Goal: Information Seeking & Learning: Learn about a topic

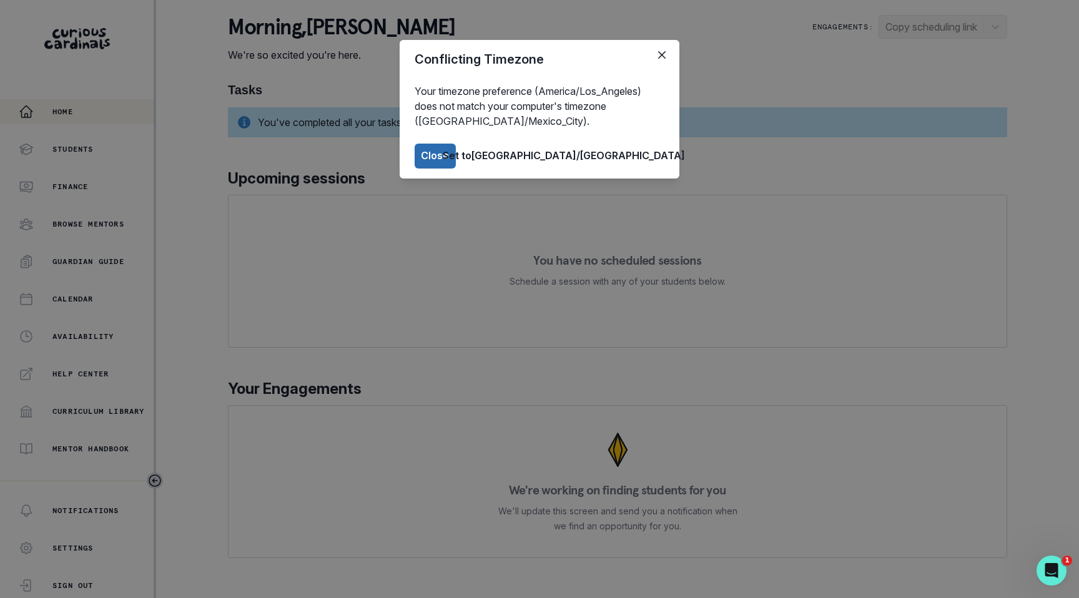
click at [456, 149] on button "Close" at bounding box center [435, 156] width 41 height 25
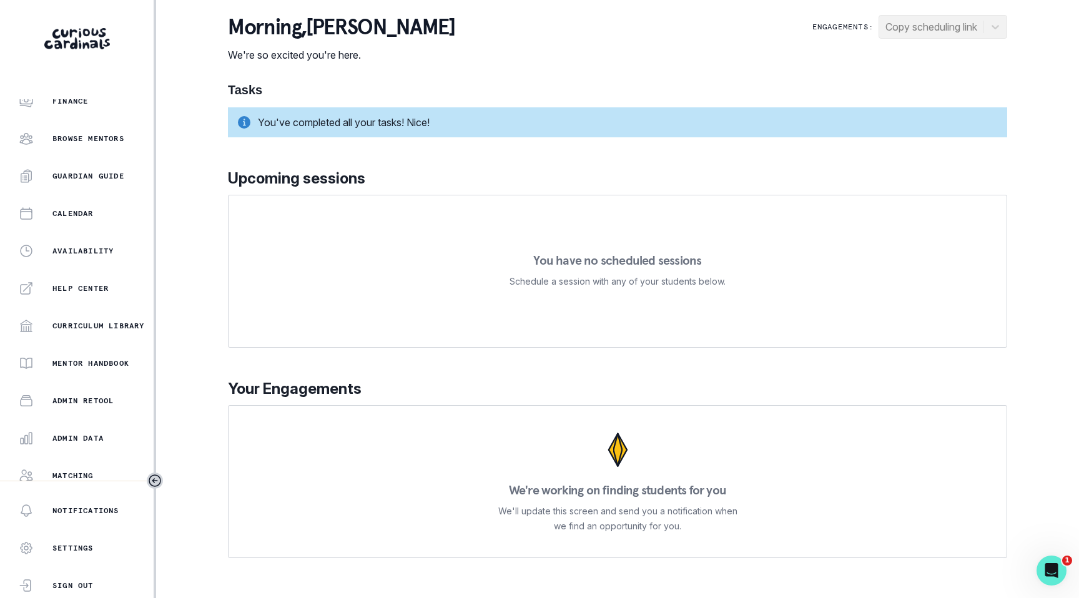
scroll to position [168, 0]
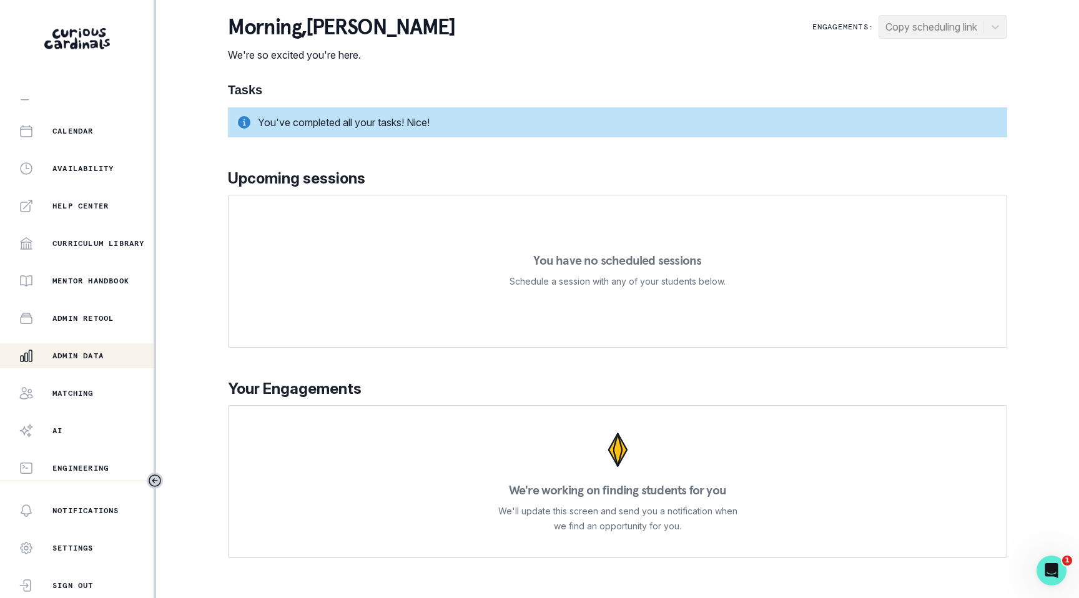
click at [76, 364] on button "Admin Data" at bounding box center [77, 356] width 154 height 25
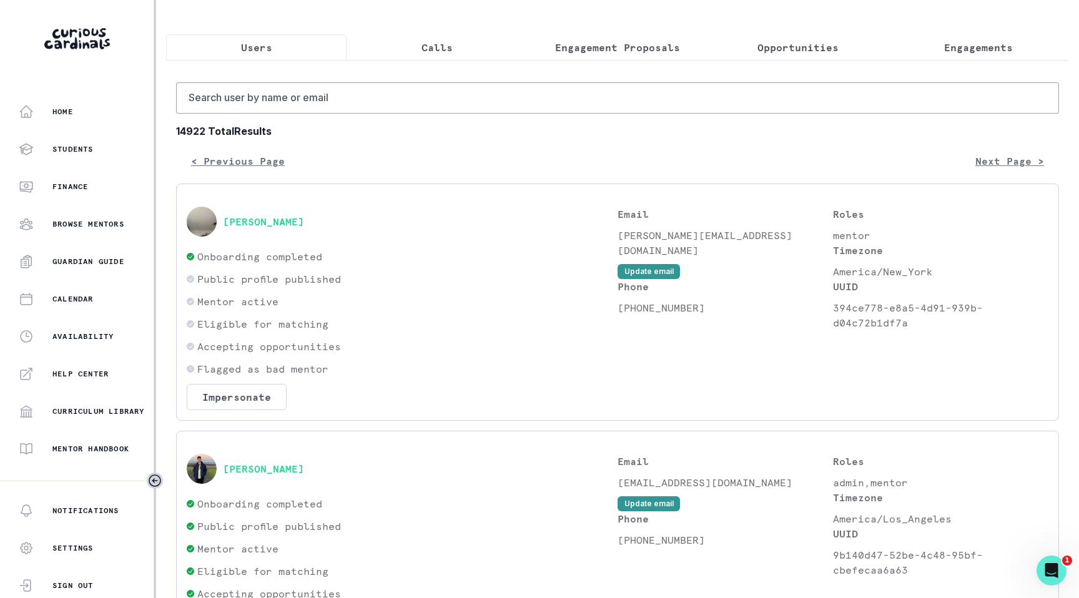
scroll to position [38, 0]
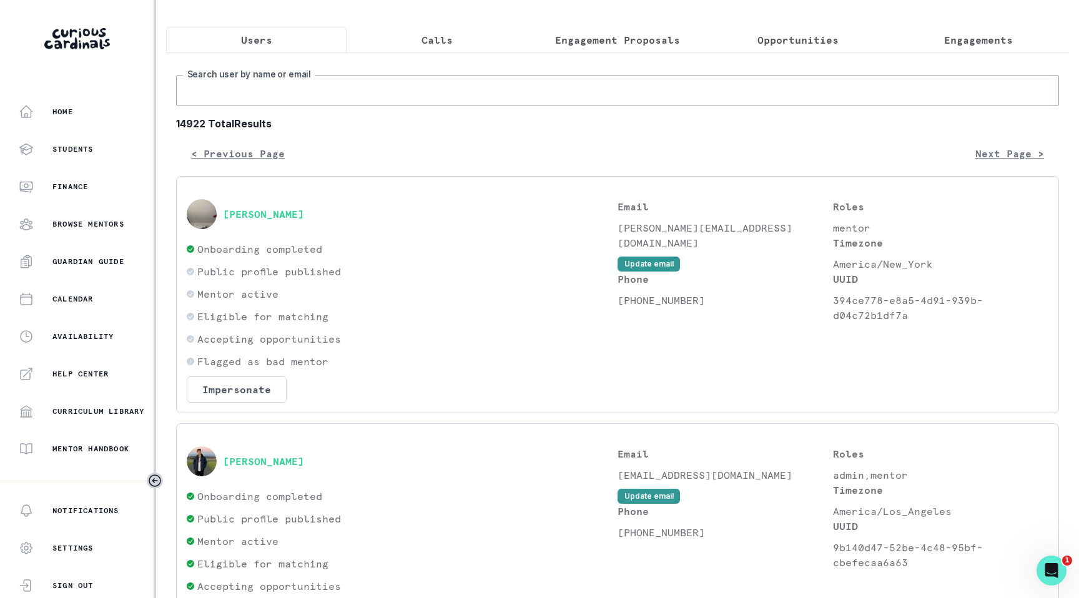
click at [517, 97] on input "Search user by name or email" at bounding box center [617, 90] width 883 height 31
paste input "[PERSON_NAME]"
type input "[PERSON_NAME]"
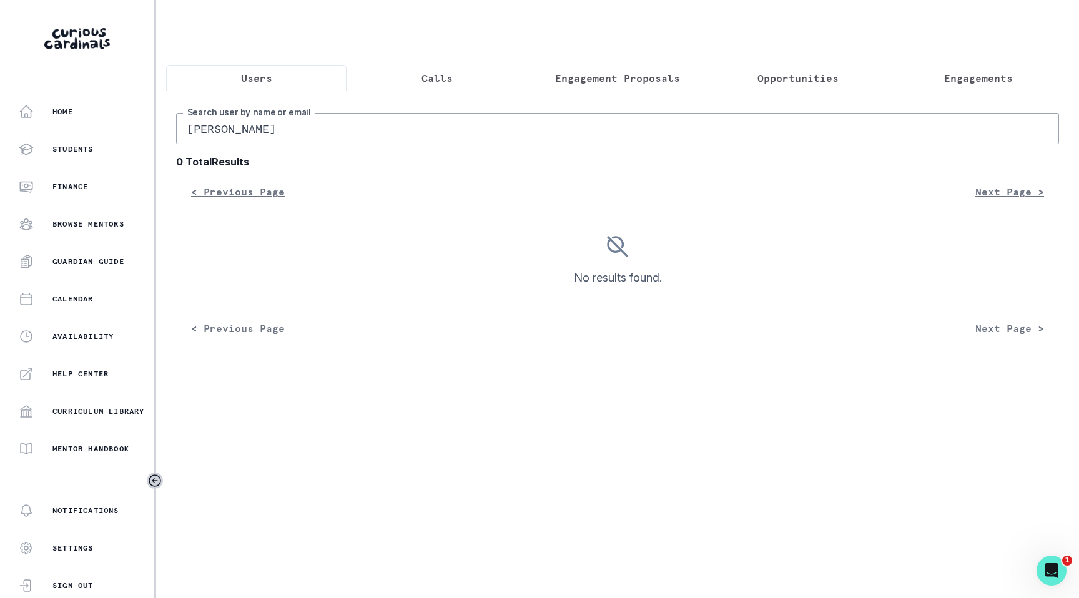
click at [392, 132] on input "[PERSON_NAME]" at bounding box center [617, 128] width 883 height 31
type input "[PERSON_NAME]"
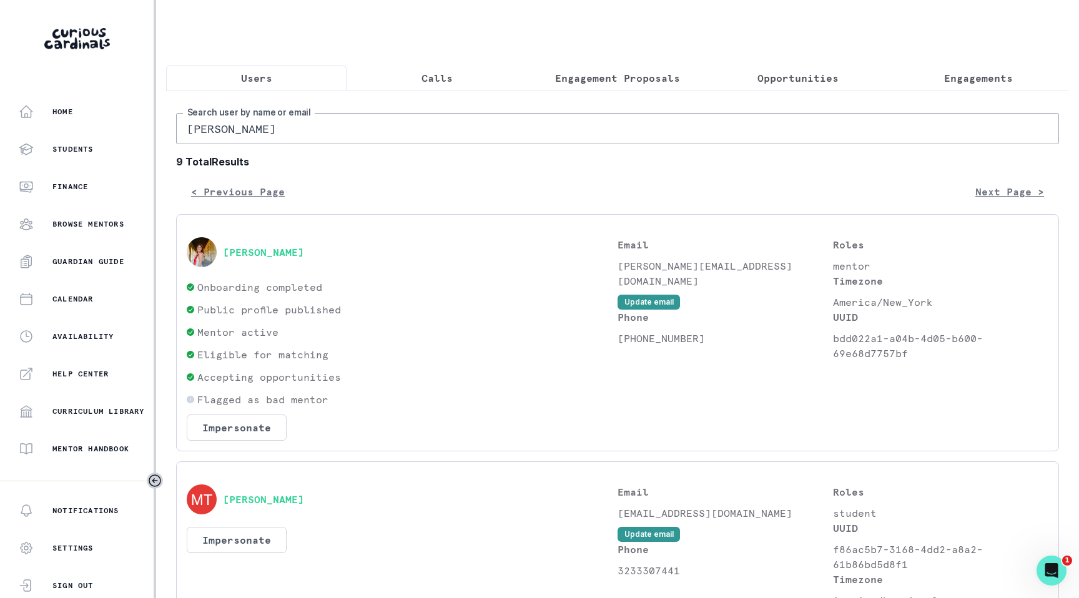
click at [361, 133] on input "[PERSON_NAME]" at bounding box center [617, 128] width 883 height 31
paste input "kessigner"
type input "[PERSON_NAME]"
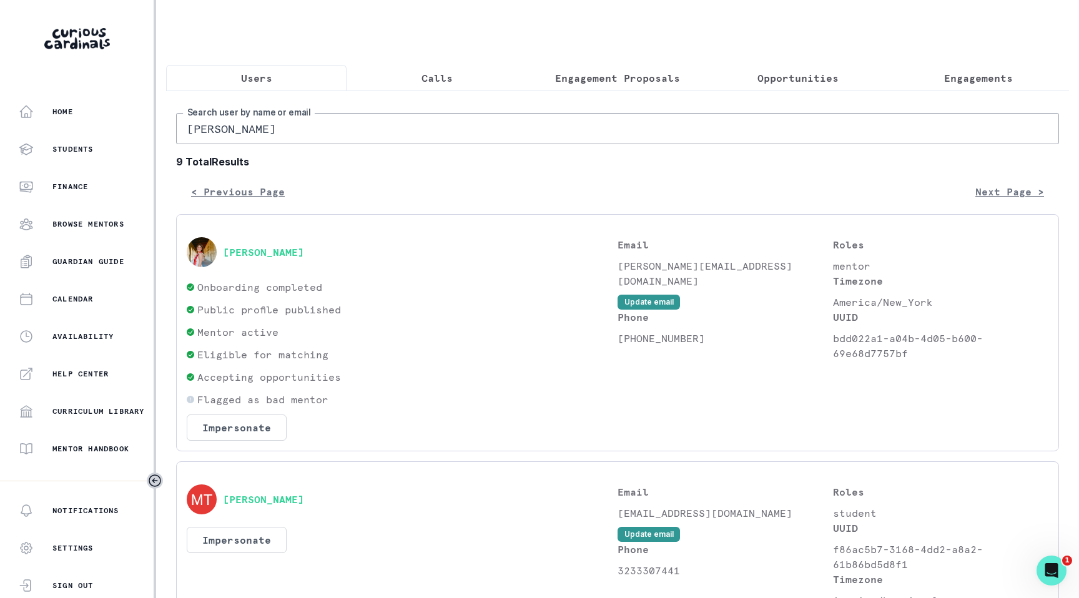
click at [286, 255] on button "[PERSON_NAME]" at bounding box center [263, 252] width 81 height 12
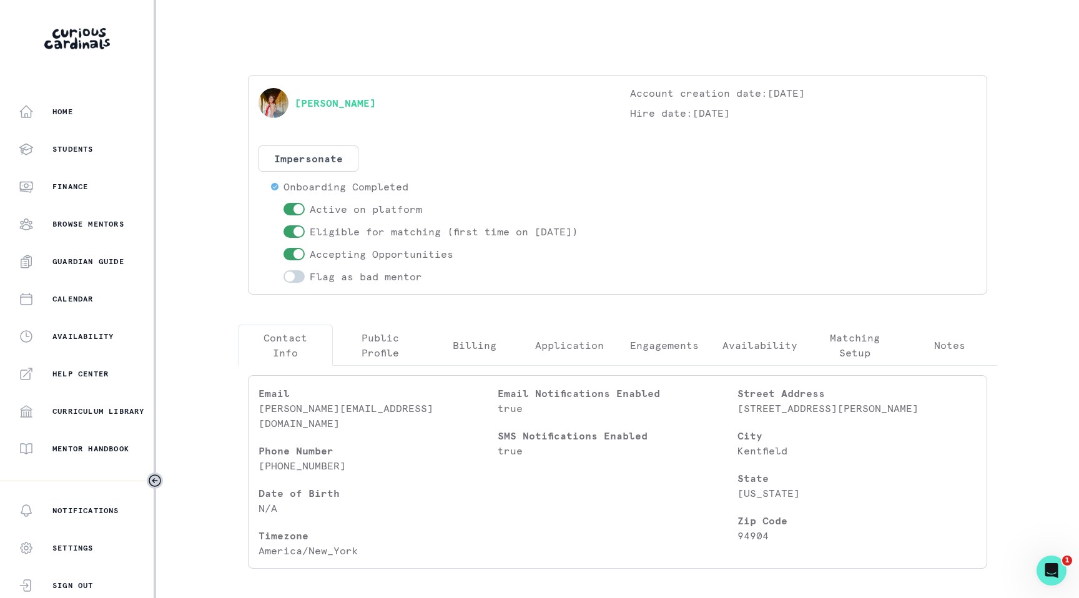
click at [648, 342] on p "Engagements" at bounding box center [664, 345] width 69 height 15
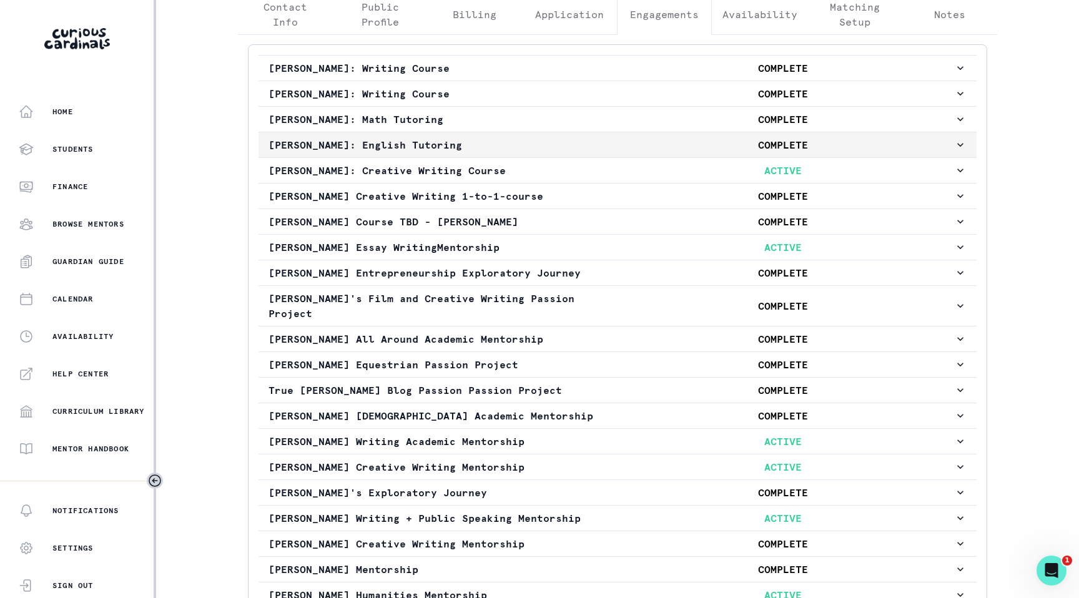
scroll to position [334, 0]
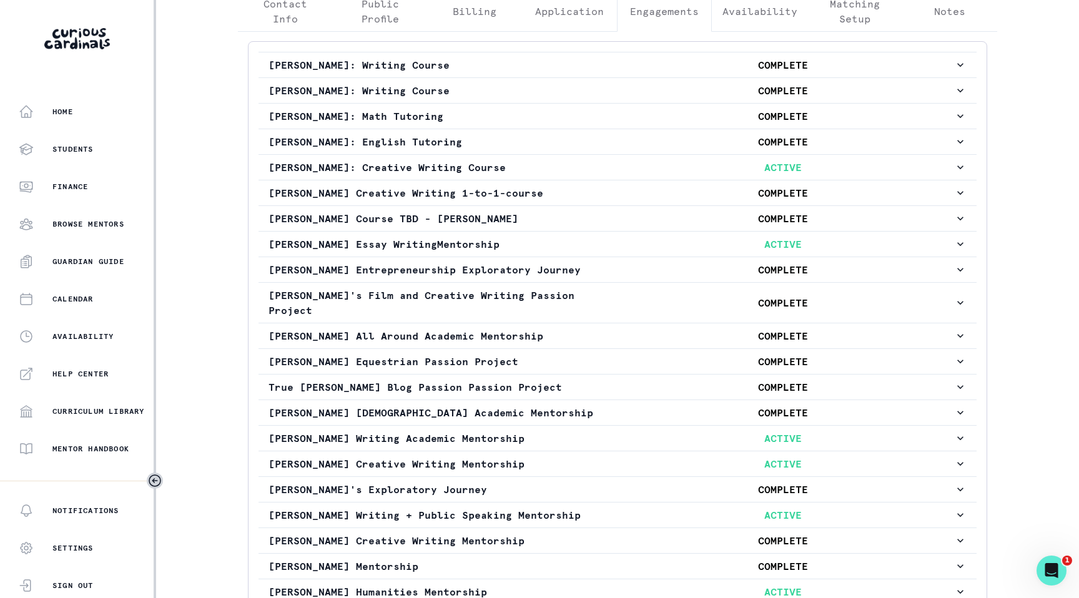
click at [187, 104] on div "Home Students Finance Browse Mentors Guardian Guide Calendar Availability Help …" at bounding box center [539, 299] width 1079 height 598
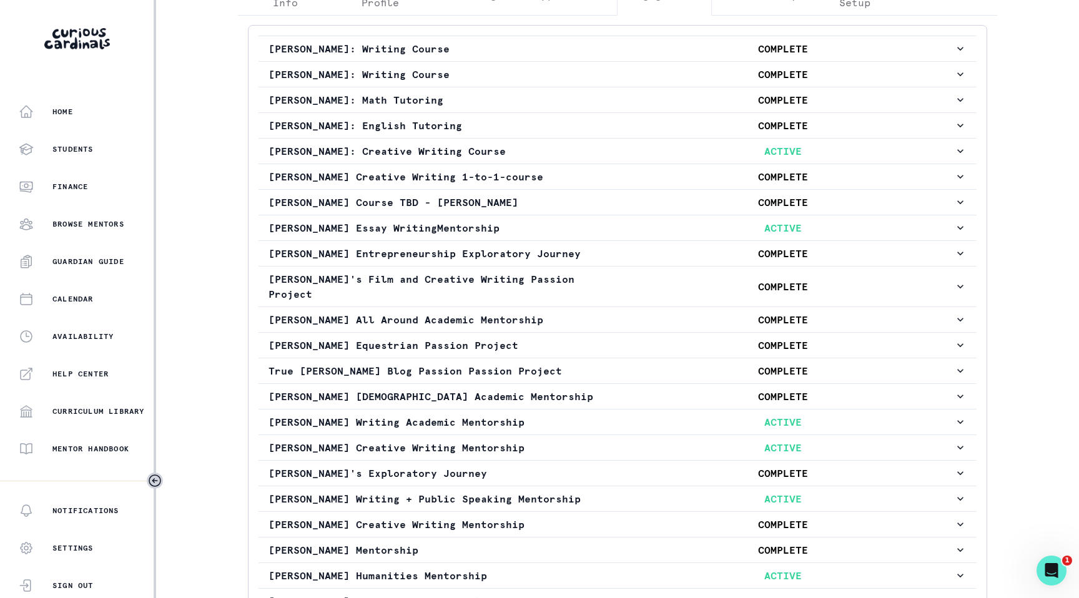
click at [216, 161] on div "Home Students Finance Browse Mentors Guardian Guide Calendar Availability Help …" at bounding box center [539, 299] width 1079 height 598
click at [658, 491] on button "[PERSON_NAME] Writing + Public Speaking Mentorship ACTIVE" at bounding box center [618, 499] width 718 height 25
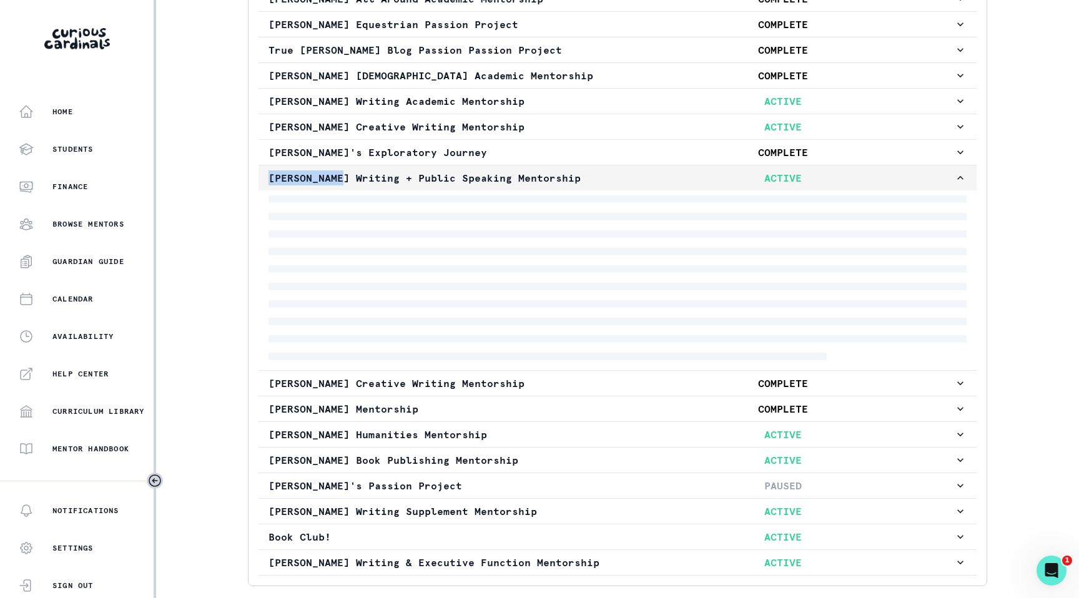
scroll to position [745, 0]
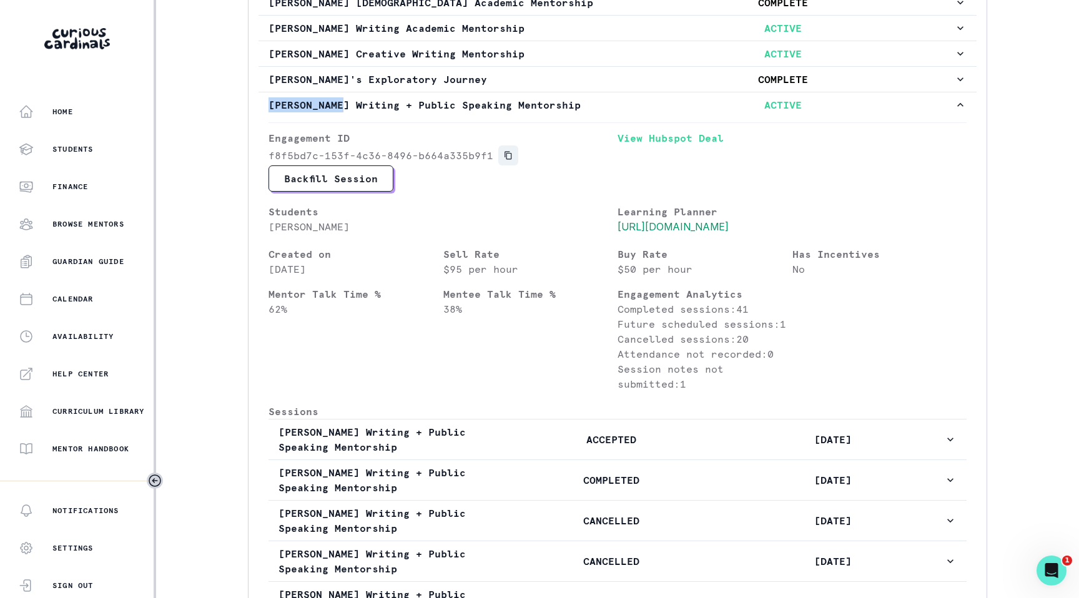
click at [505, 152] on icon "Copied to clipboard" at bounding box center [508, 156] width 7 height 8
click at [178, 89] on div "Home Students Finance Browse Mentors Guardian Guide Calendar Availability Help …" at bounding box center [539, 299] width 1079 height 598
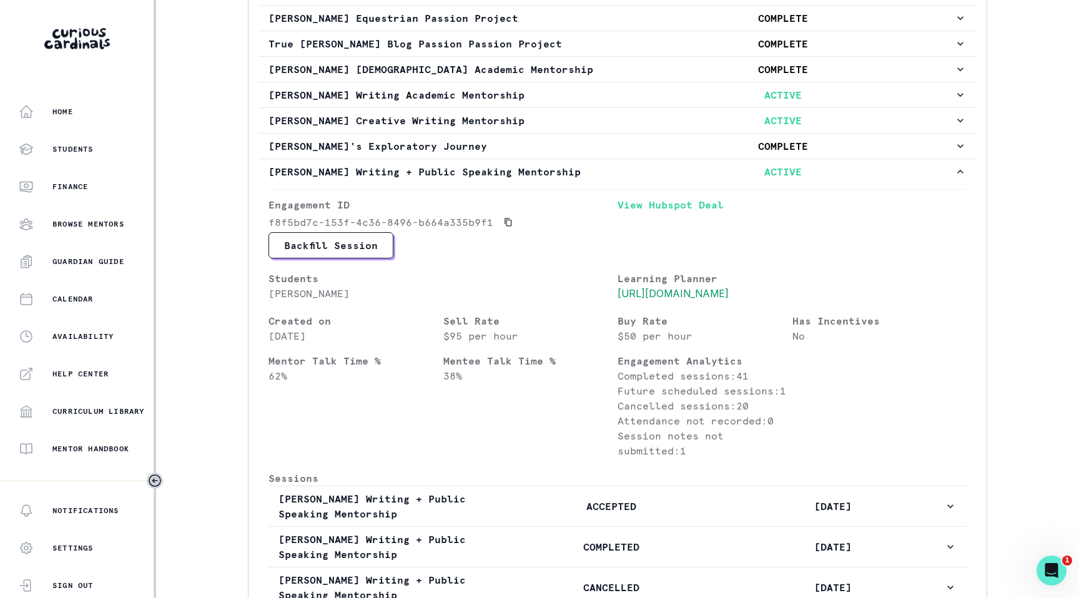
scroll to position [623, 0]
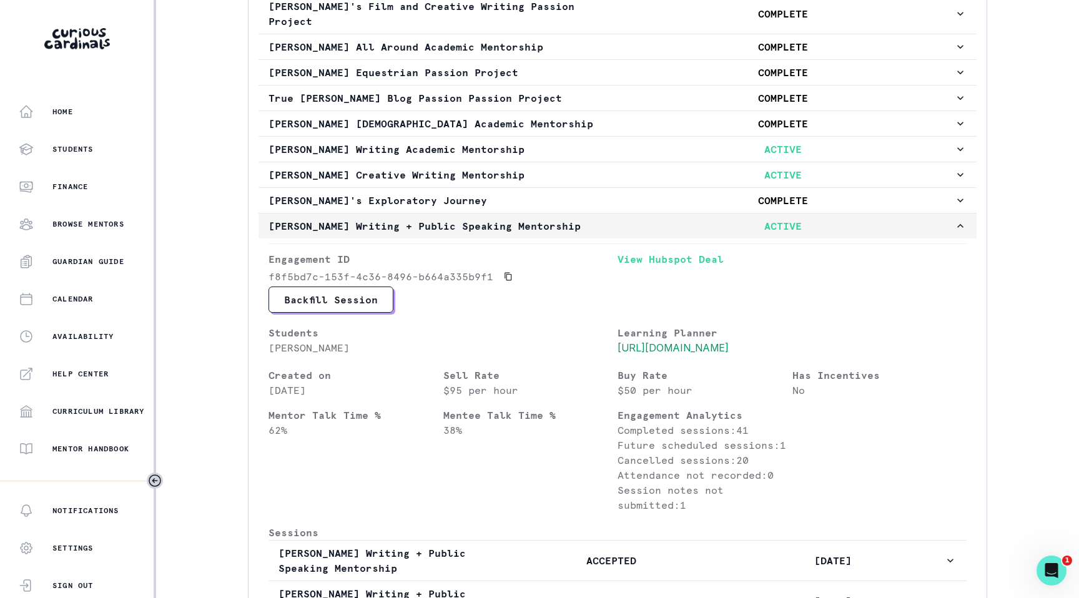
click at [961, 227] on icon "button" at bounding box center [960, 226] width 12 height 12
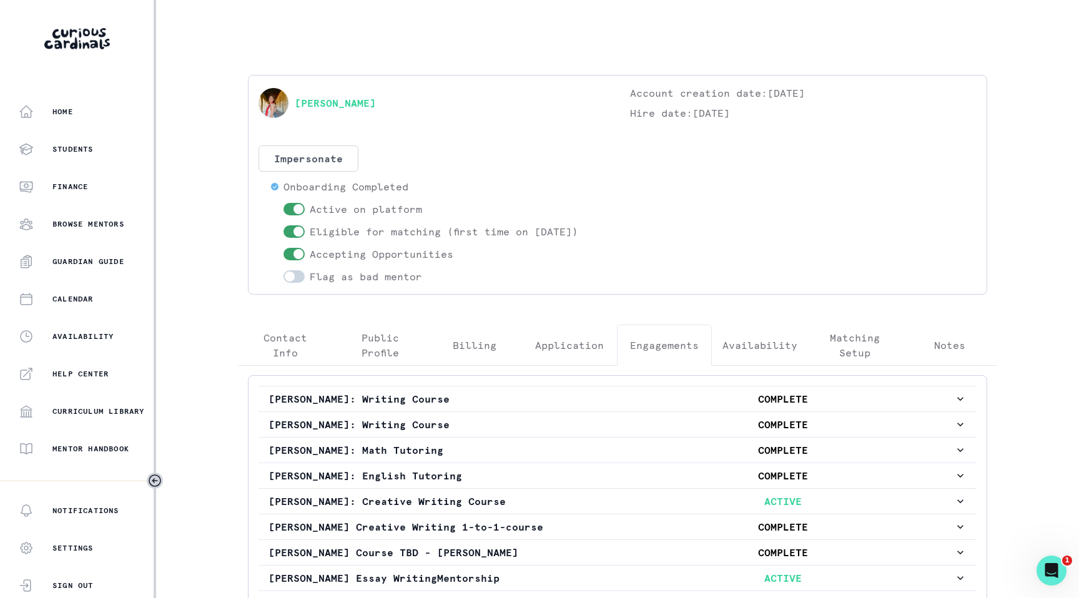
scroll to position [565, 0]
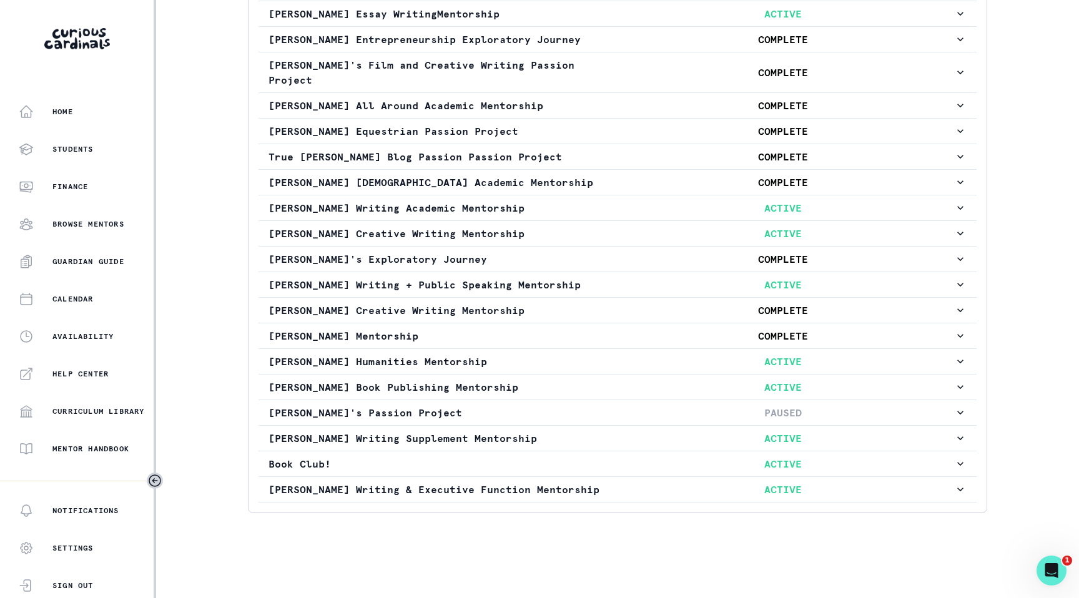
click at [199, 128] on div "Home Students Finance Browse Mentors Guardian Guide Calendar Availability Help …" at bounding box center [539, 299] width 1079 height 598
